Goal: Find specific page/section: Find specific page/section

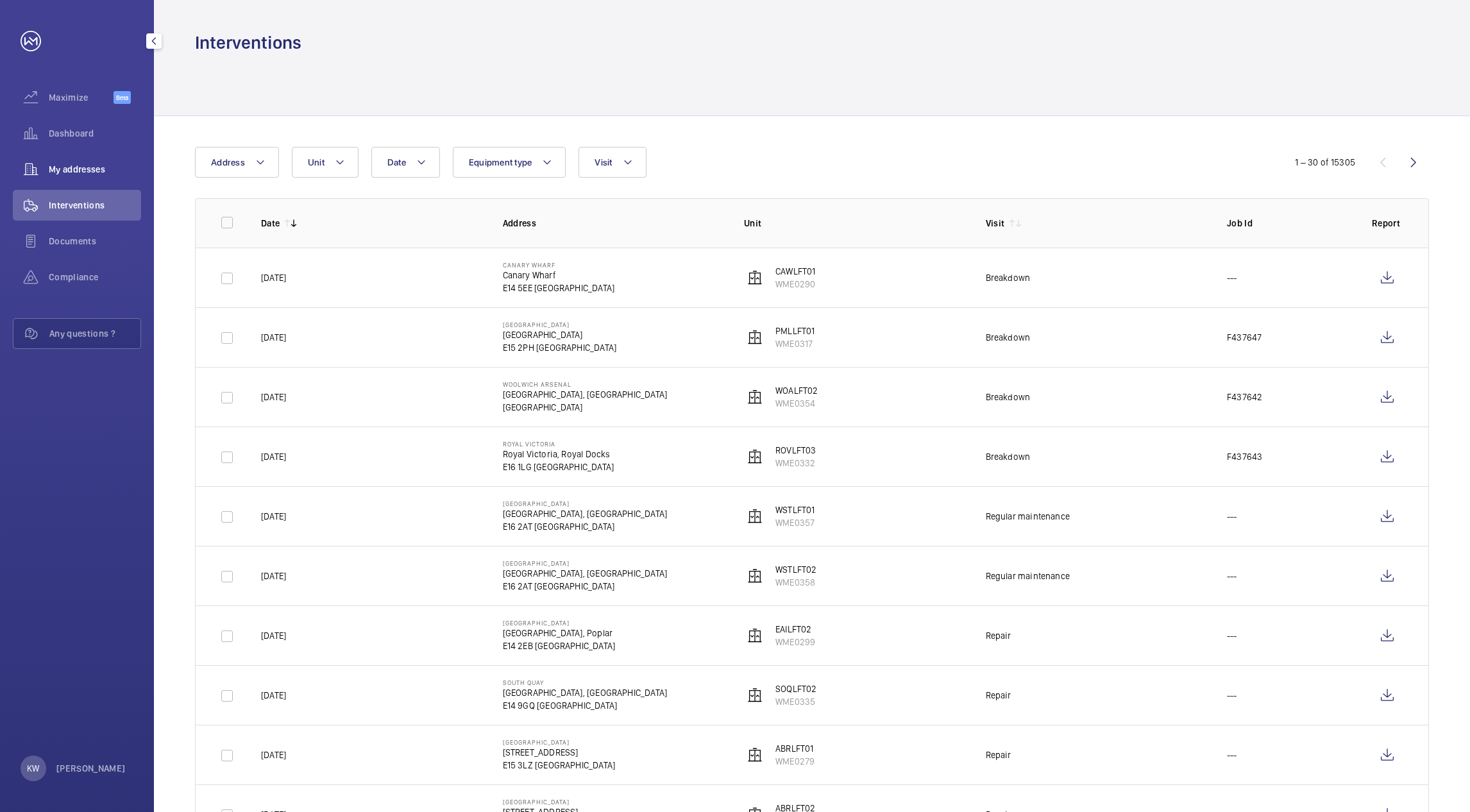
click at [96, 177] on div "My addresses" at bounding box center [77, 169] width 128 height 31
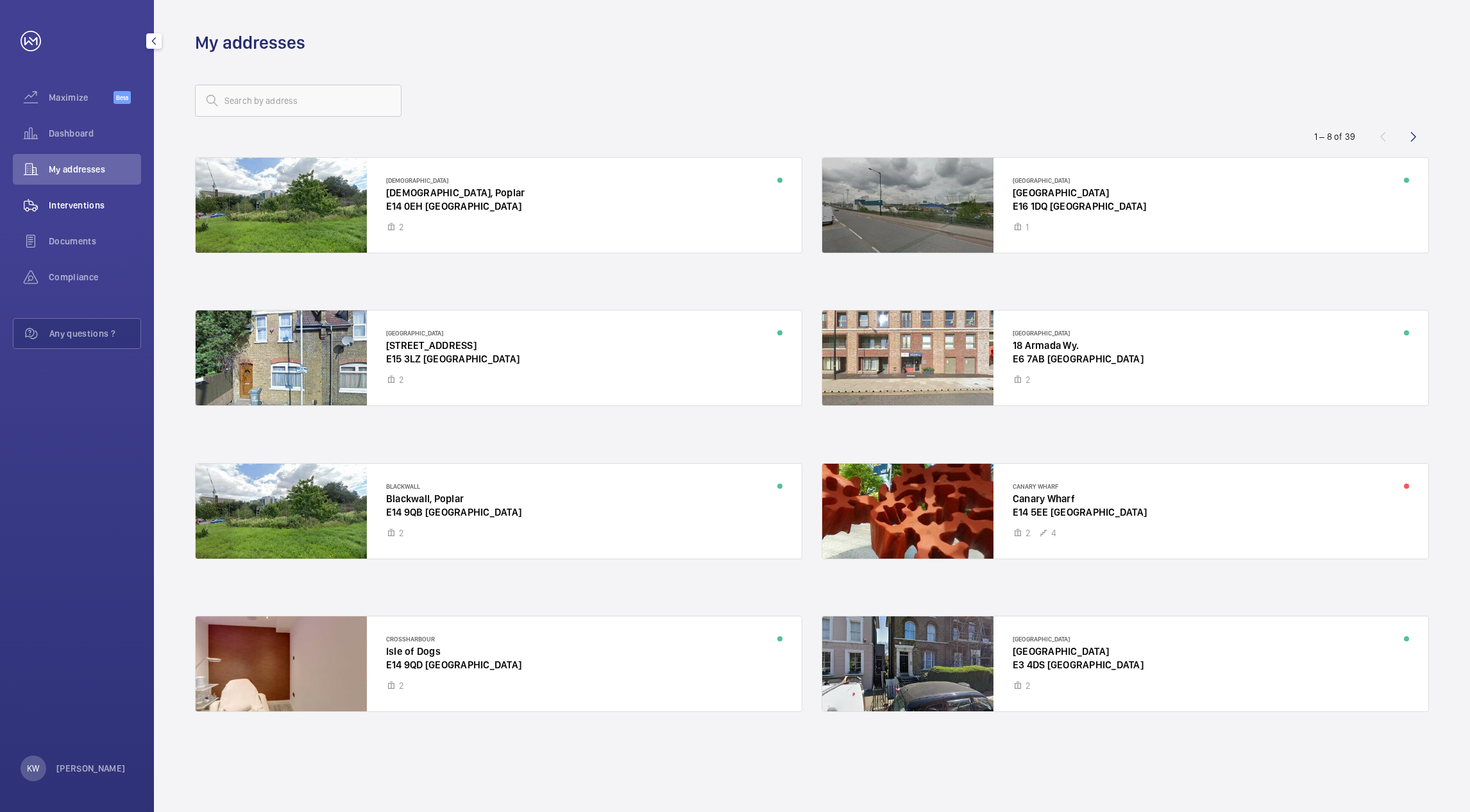
click at [86, 201] on span "Interventions" at bounding box center [95, 205] width 92 height 13
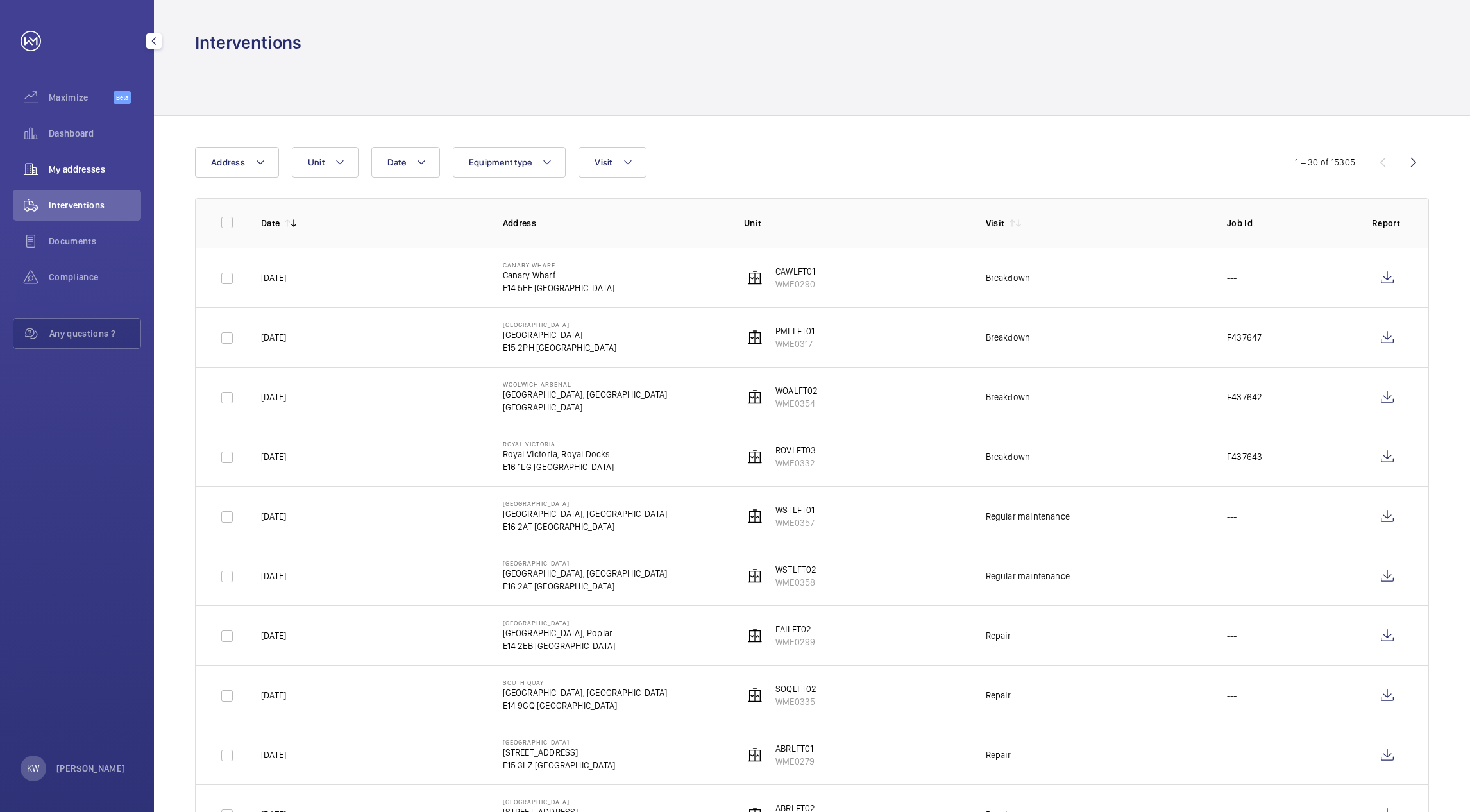
click at [76, 173] on span "My addresses" at bounding box center [95, 169] width 92 height 13
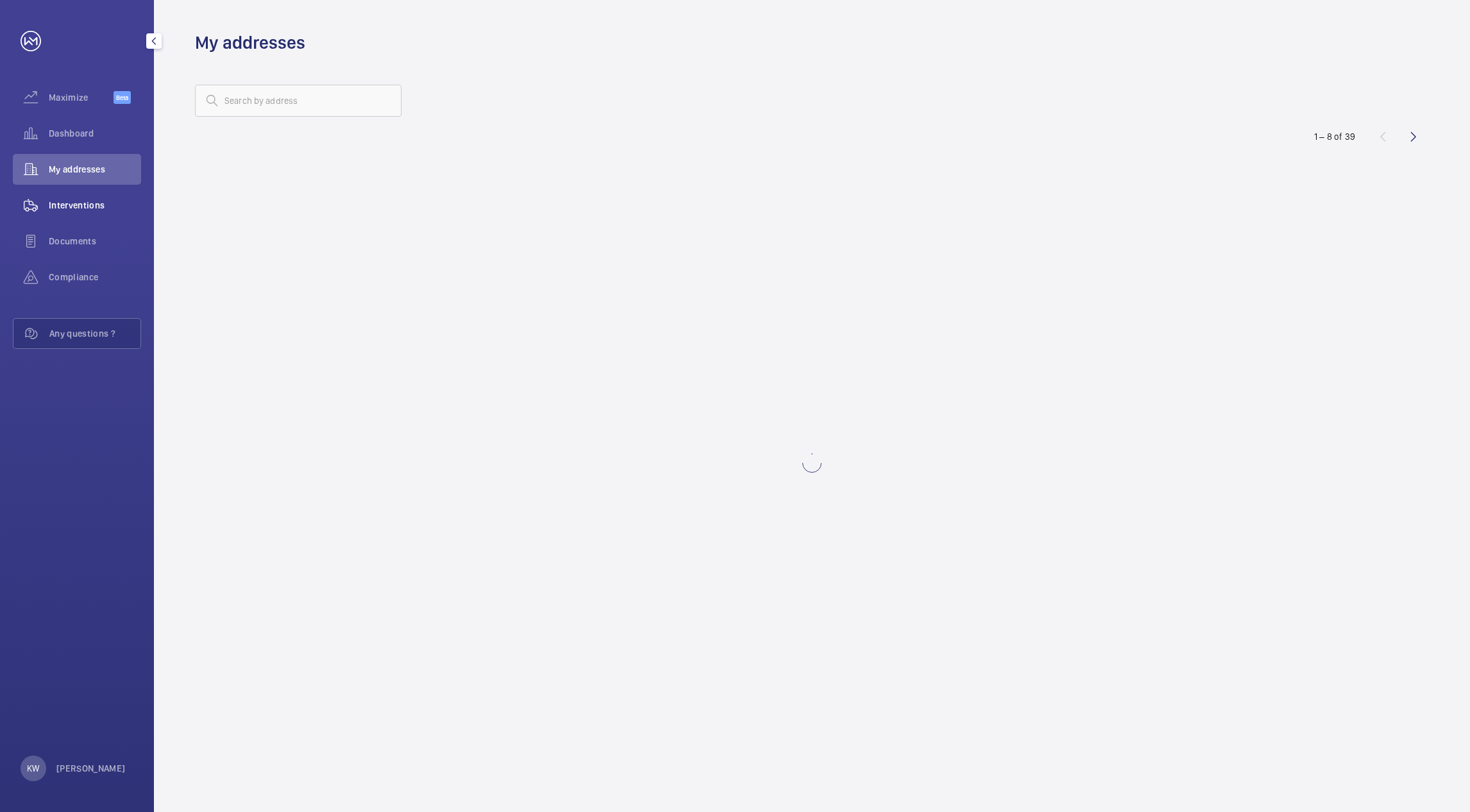
click at [77, 200] on span "Interventions" at bounding box center [95, 205] width 92 height 13
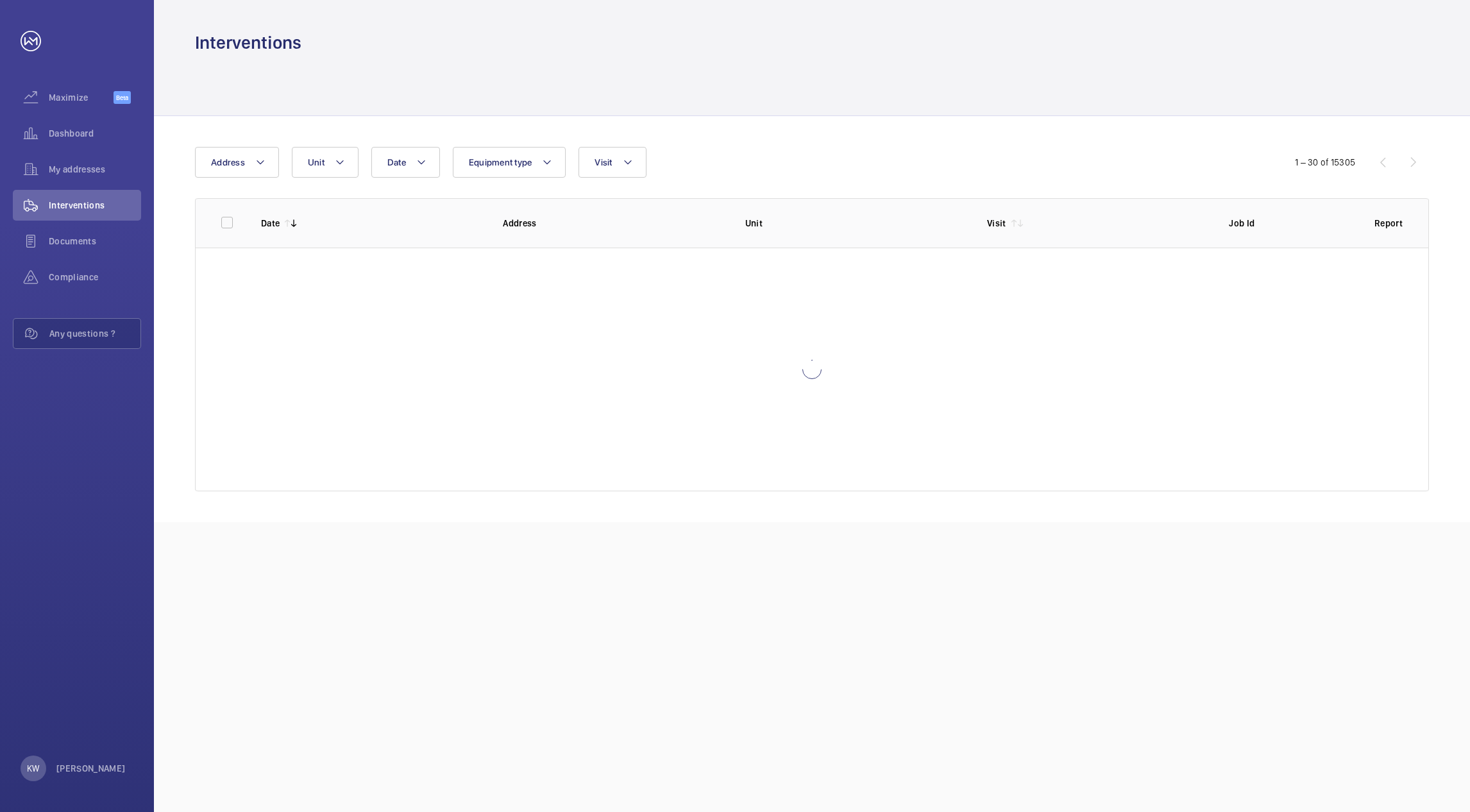
click at [737, 116] on div "Date Address Unit Equipment type Visit 1 – 30 of 15305 Date Address Unit Visit …" at bounding box center [812, 319] width 1316 height 406
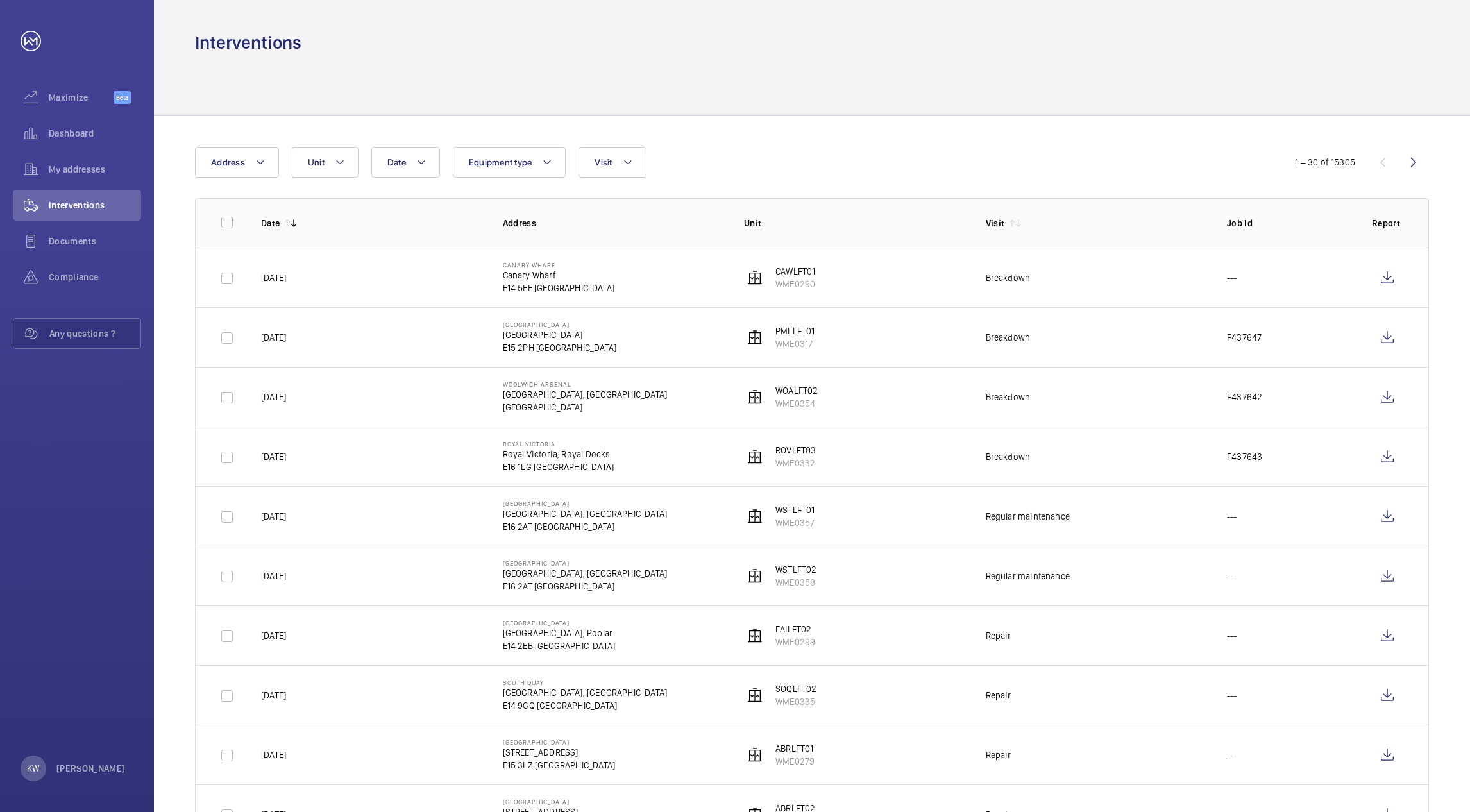
click at [914, 91] on div at bounding box center [811, 85] width 1234 height 61
